Goal: Communication & Community: Connect with others

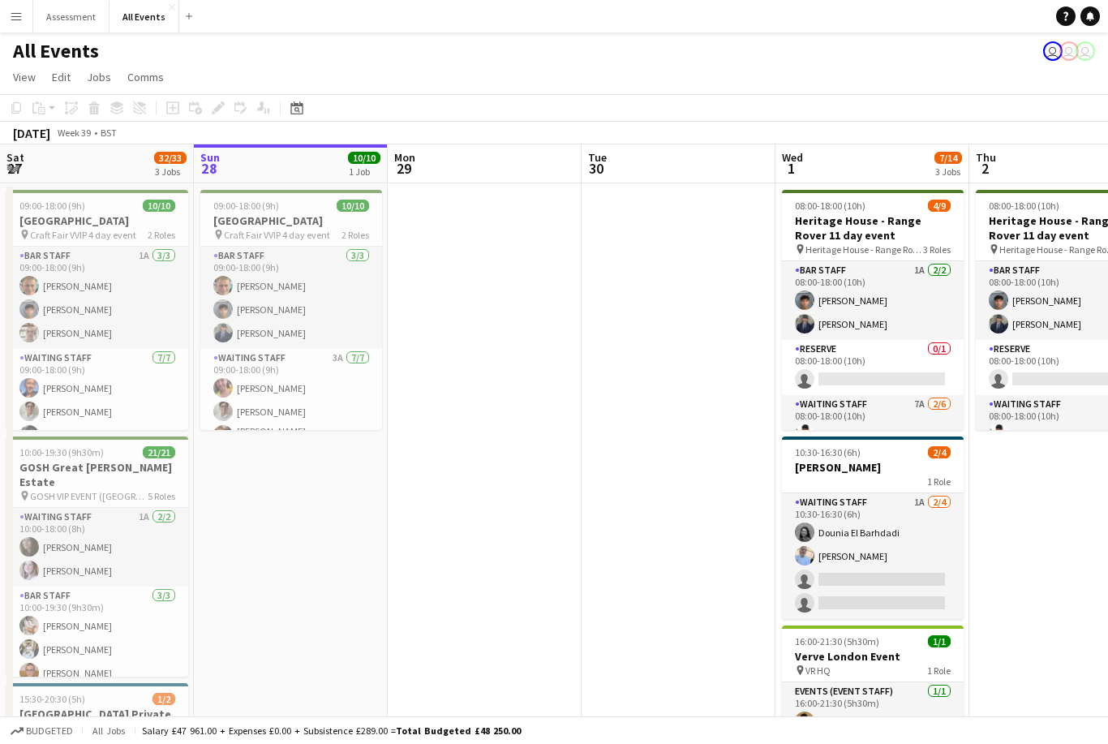
click at [1105, 16] on div "Help Notifications" at bounding box center [1082, 15] width 52 height 19
click at [1089, 24] on link "Notifications 5" at bounding box center [1089, 15] width 19 height 19
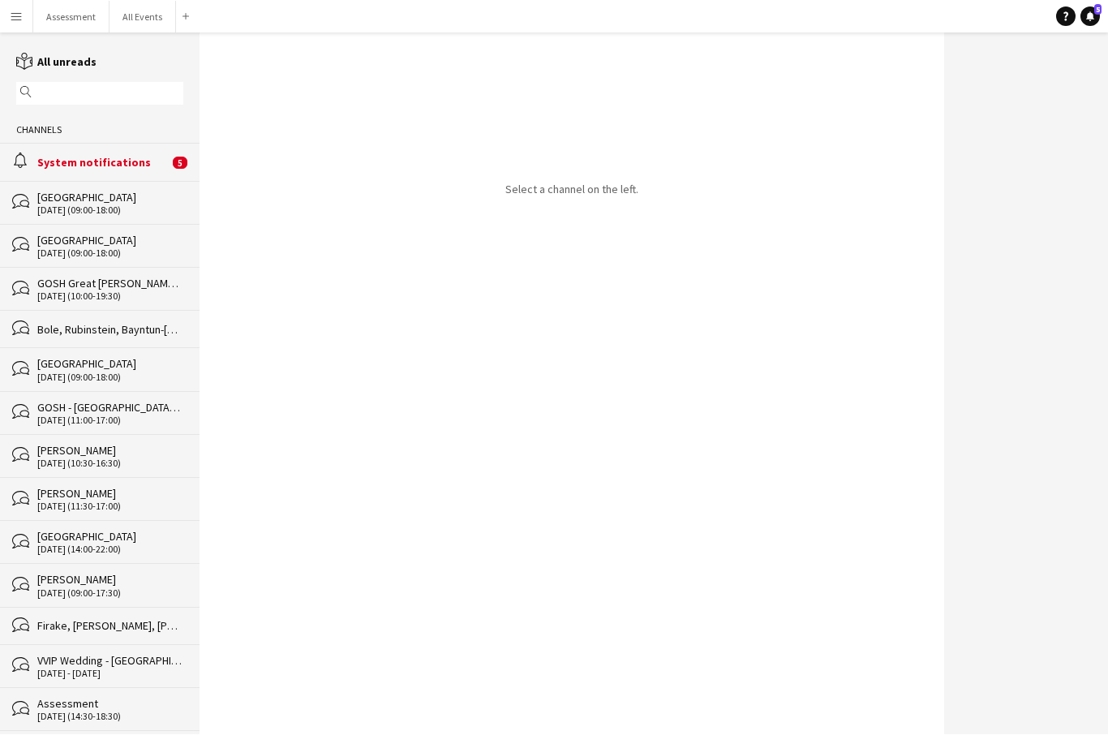
click at [79, 167] on div "System notifications" at bounding box center [102, 162] width 131 height 15
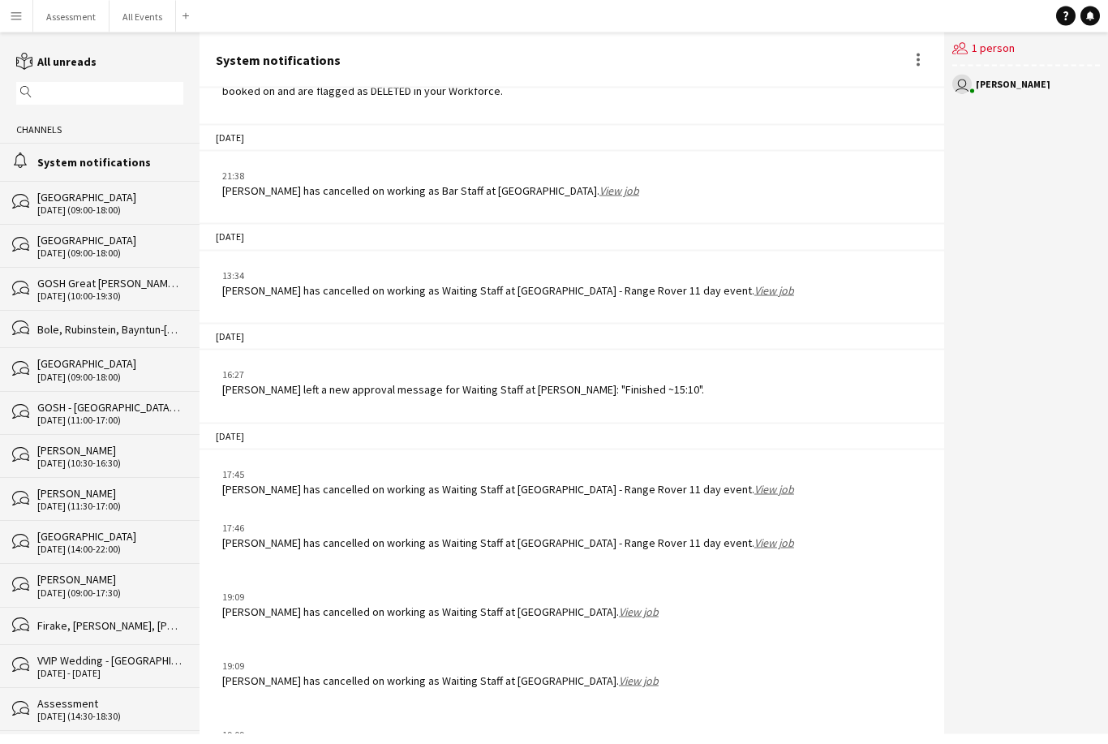
scroll to position [52, 0]
click at [13, 24] on button "Menu" at bounding box center [16, 16] width 32 height 32
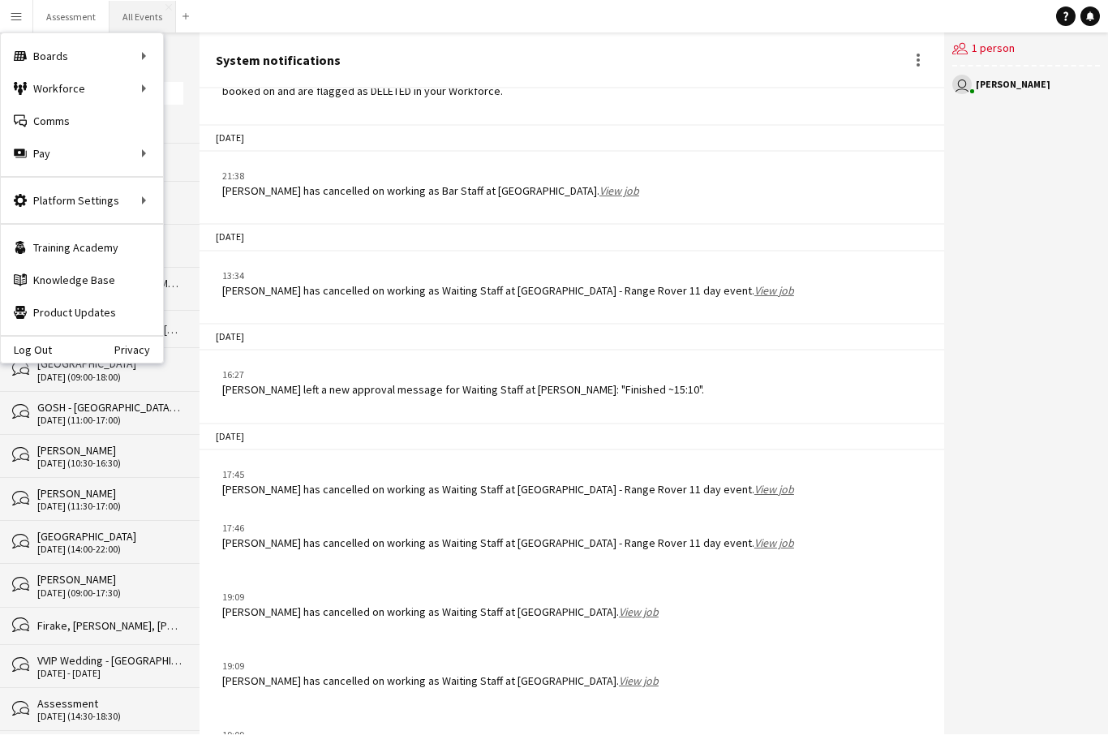
click at [140, 23] on button "All Events Close" at bounding box center [142, 17] width 67 height 32
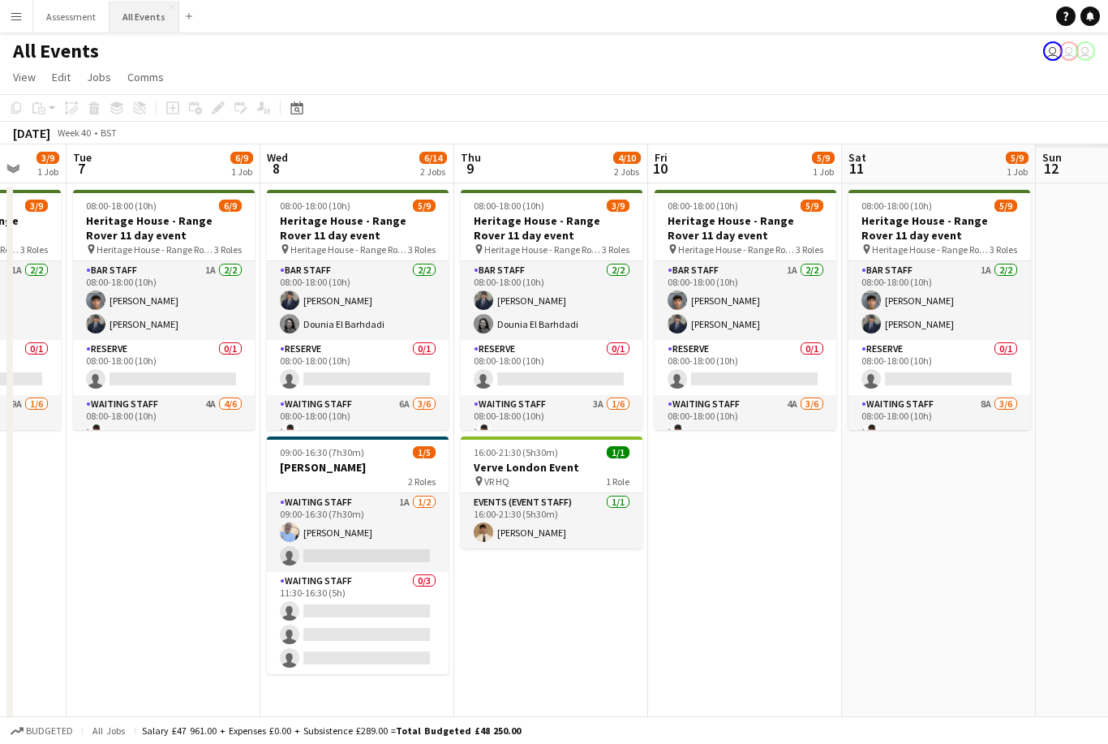
scroll to position [0, 515]
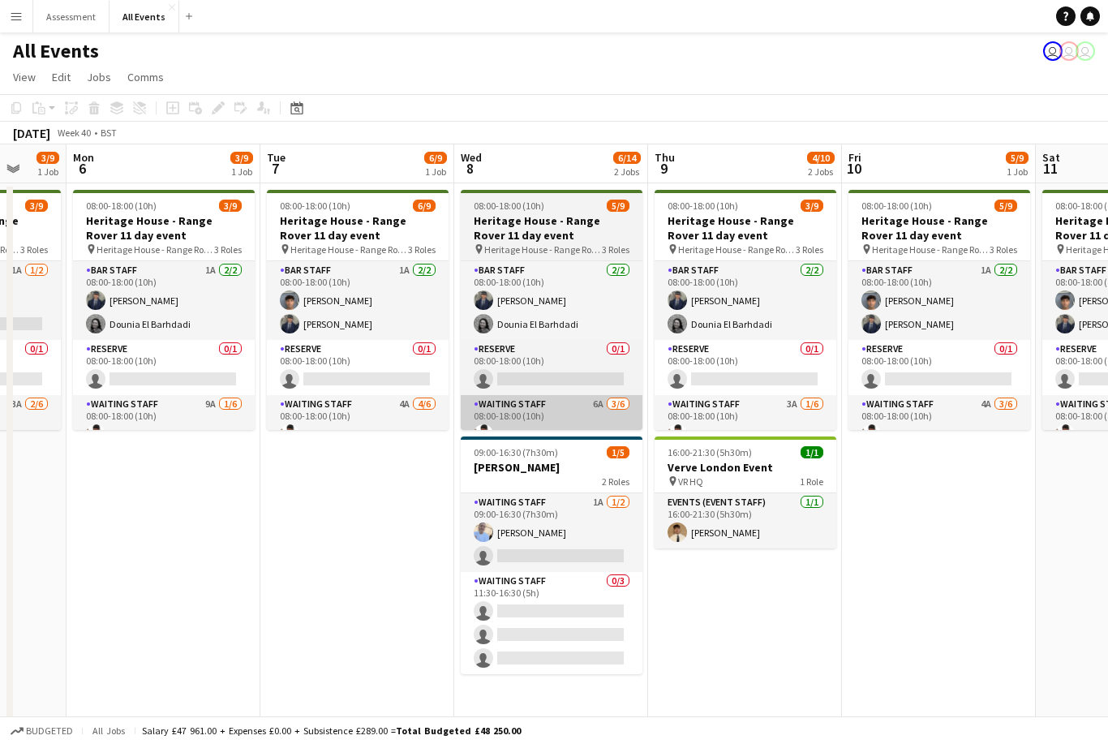
click at [612, 424] on app-card-role "Waiting Staff 6A 3/6 08:00-18:00 (10h) Ahmed Al-Khayat Christopher Carradine Fl…" at bounding box center [552, 481] width 182 height 173
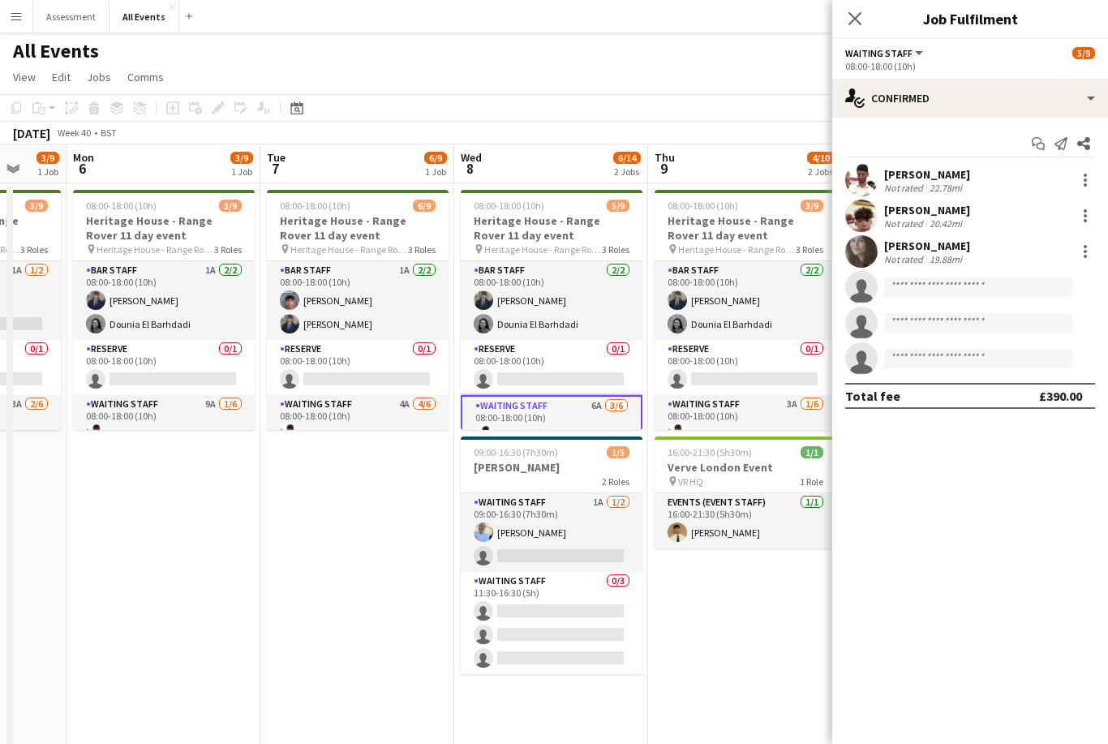
click at [996, 147] on div "Start chat Send notification Share" at bounding box center [970, 144] width 250 height 27
click at [1013, 165] on div "Ahmed Al-Khayat Not rated 22.78mi" at bounding box center [970, 180] width 276 height 32
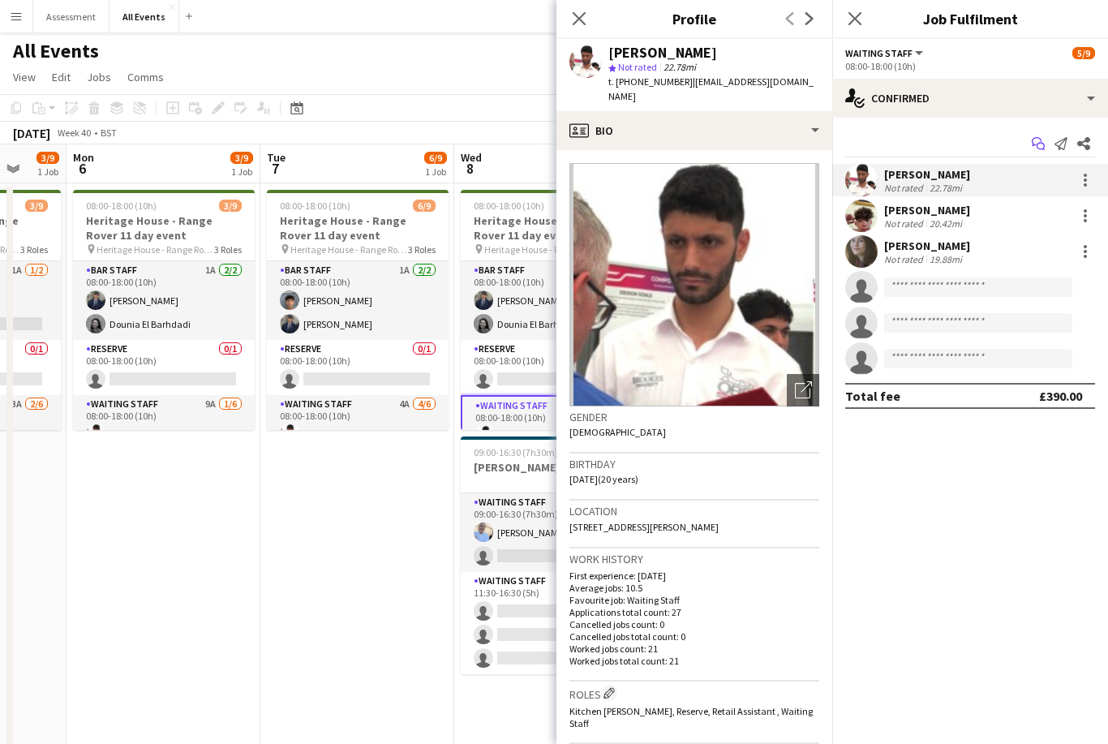
click at [1036, 139] on icon "Start chat" at bounding box center [1038, 143] width 13 height 13
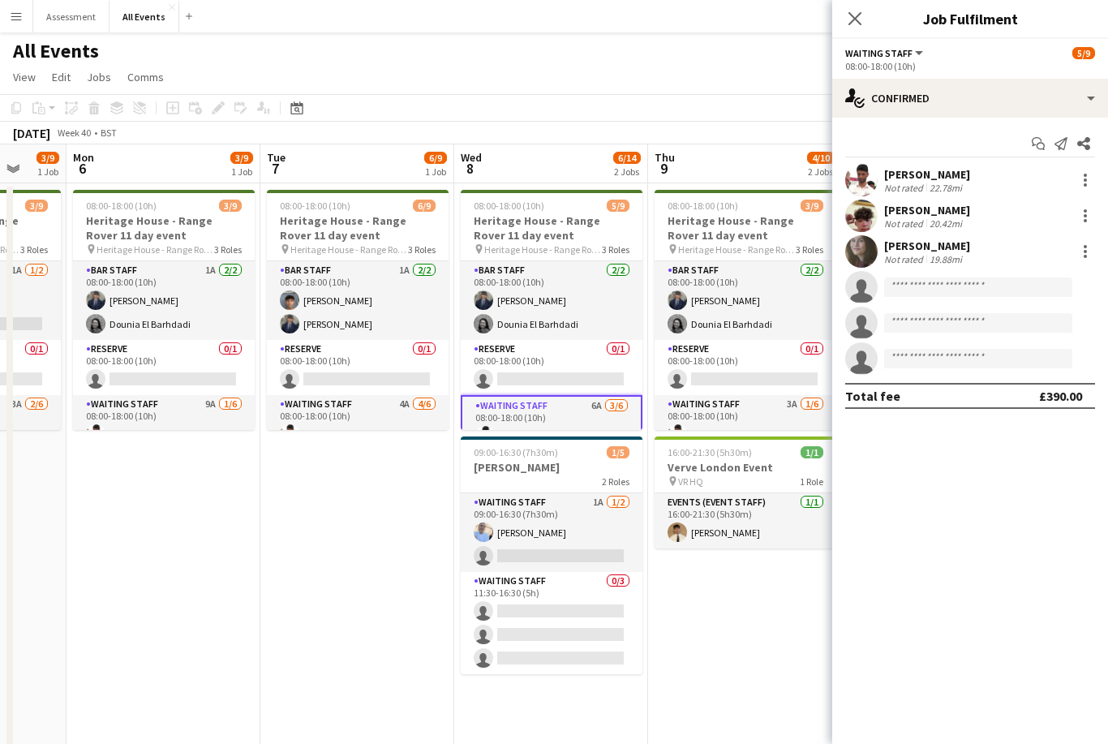
click at [964, 147] on div "Start chat Send notification Share" at bounding box center [970, 144] width 250 height 27
click at [1094, 140] on app-icon "Share" at bounding box center [1083, 143] width 23 height 23
